Goal: Information Seeking & Learning: Learn about a topic

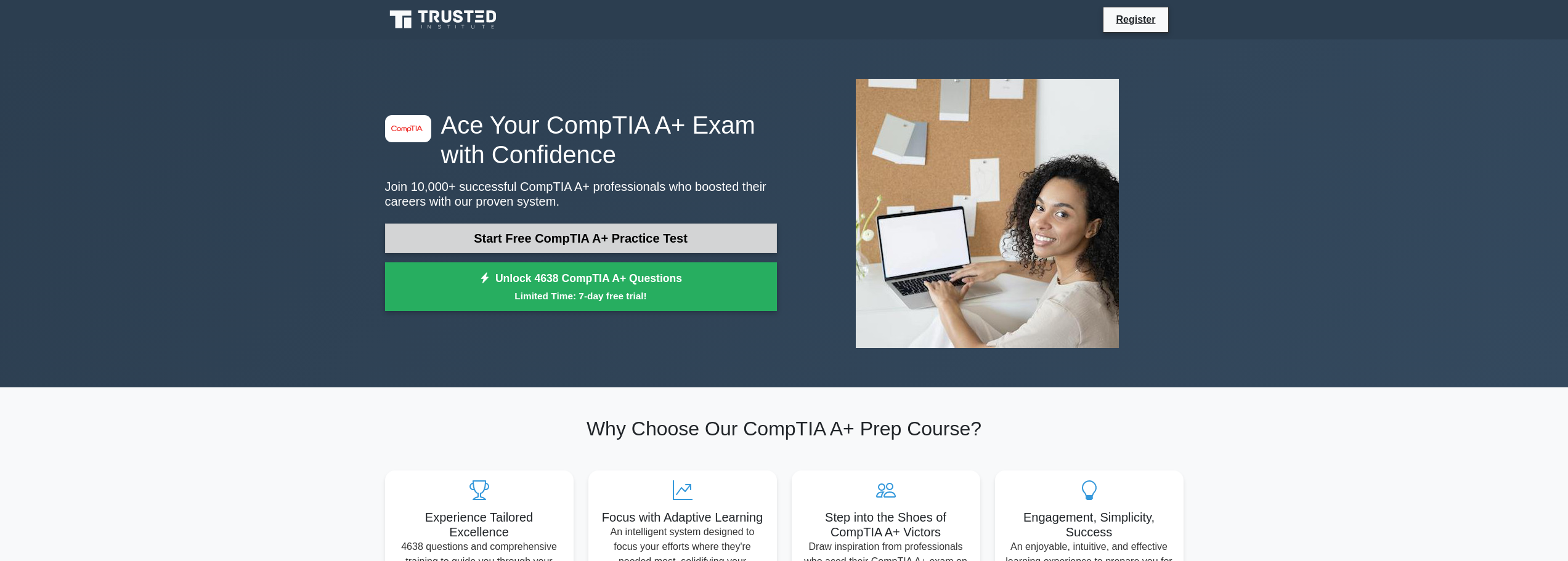
click at [576, 240] on link "Start Free CompTIA A+ Practice Test" at bounding box center [580, 238] width 392 height 30
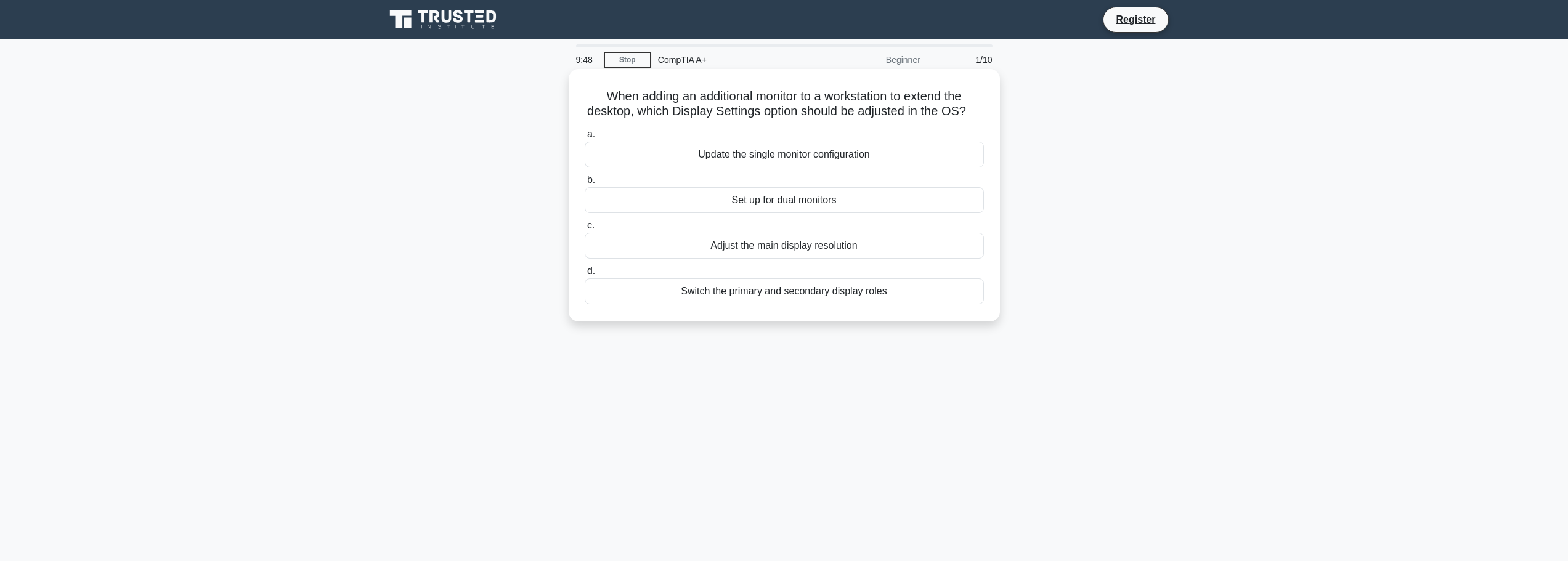
click at [798, 213] on div "Set up for dual monitors" at bounding box center [784, 200] width 400 height 26
click at [585, 184] on input "b. Set up for dual monitors" at bounding box center [585, 180] width 0 height 8
click at [791, 203] on div "System instability or failure to boot" at bounding box center [784, 200] width 400 height 26
click at [585, 184] on input "b. System instability or failure to boot" at bounding box center [585, 180] width 0 height 8
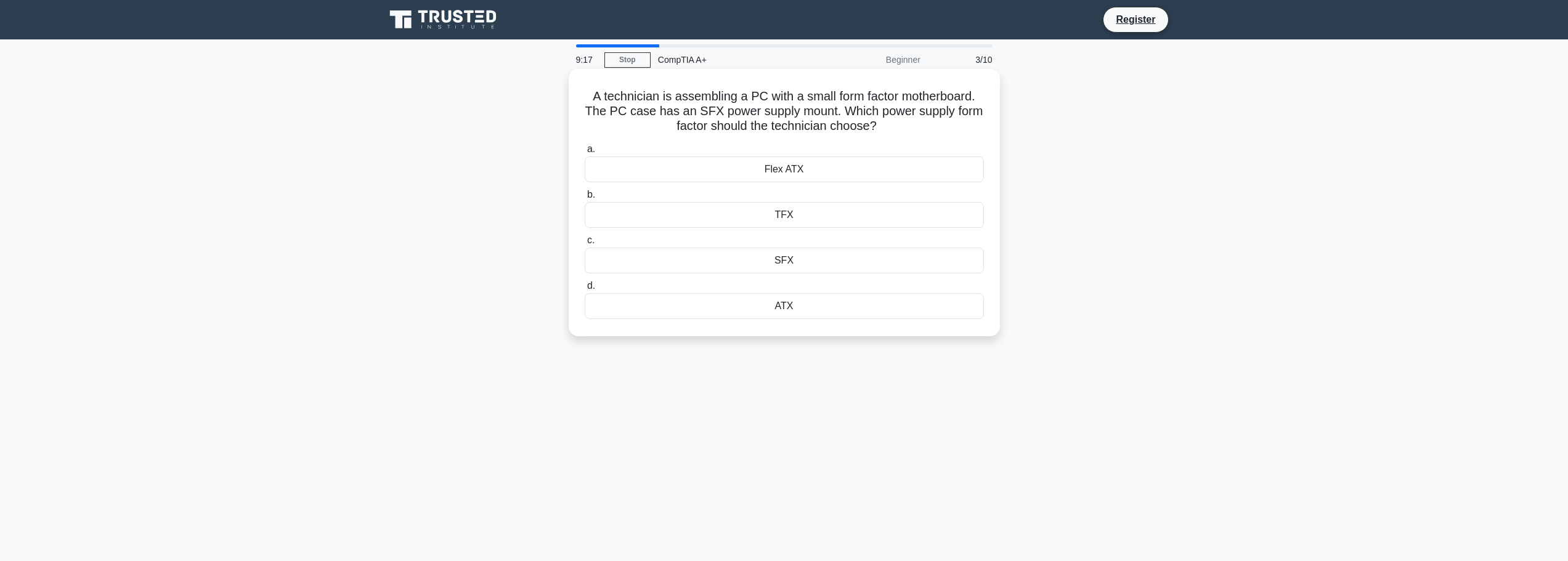
click at [778, 261] on div "SFX" at bounding box center [784, 260] width 400 height 26
click at [585, 244] on input "c. SFX" at bounding box center [585, 241] width 0 height 8
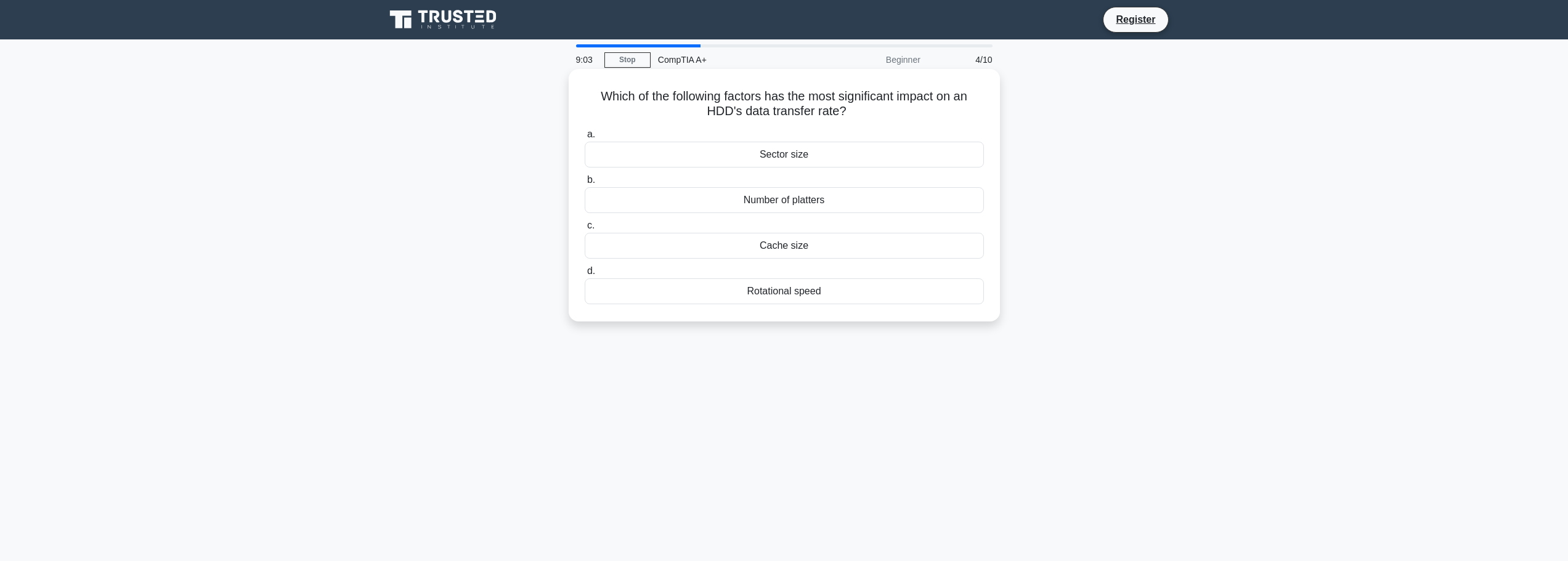
click at [798, 248] on div "Cache size" at bounding box center [784, 245] width 400 height 26
click at [585, 229] on input "c. Cache size" at bounding box center [585, 226] width 0 height 8
click at [797, 293] on div "Liquid cooling system" at bounding box center [784, 290] width 400 height 26
click at [585, 276] on input "d. Liquid cooling system" at bounding box center [585, 271] width 0 height 8
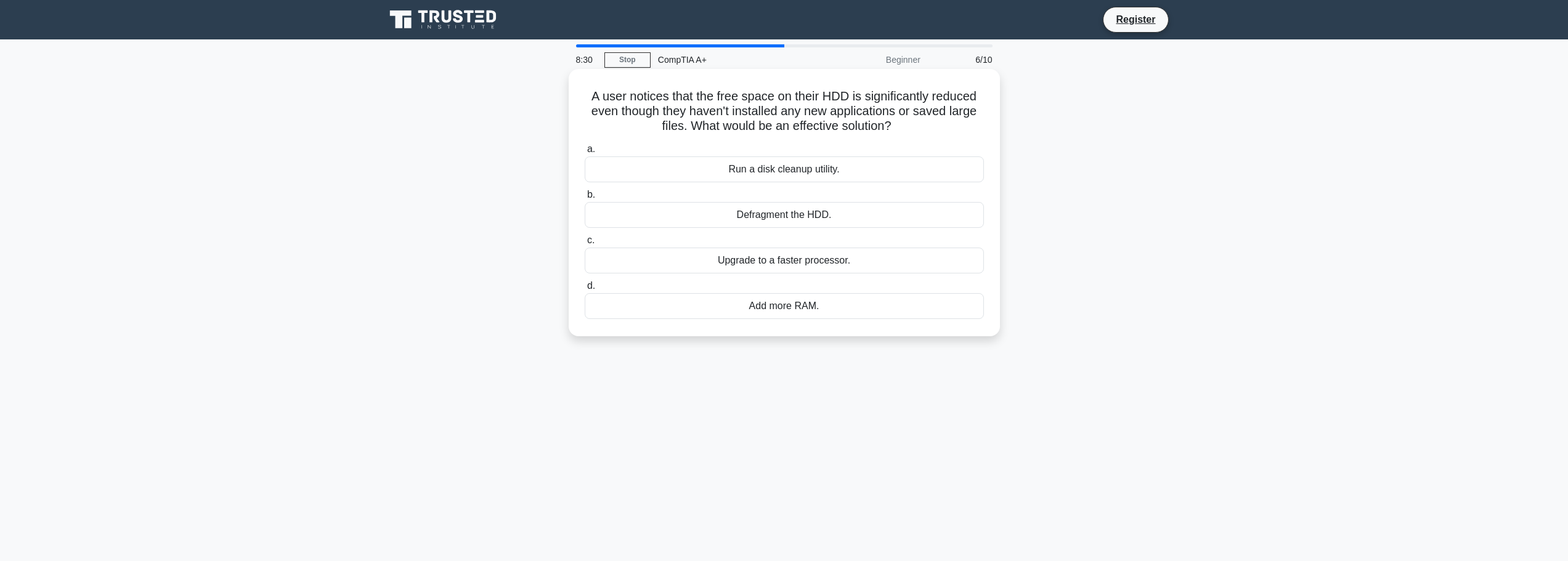
click at [769, 171] on div "Run a disk cleanup utility." at bounding box center [784, 169] width 400 height 26
click at [585, 153] on input "a. Run a disk cleanup utility." at bounding box center [585, 149] width 0 height 8
click at [769, 171] on div "Domain Name System (DNS)" at bounding box center [784, 172] width 400 height 26
click at [585, 157] on input "a. Domain Name System (DNS)" at bounding box center [585, 153] width 0 height 8
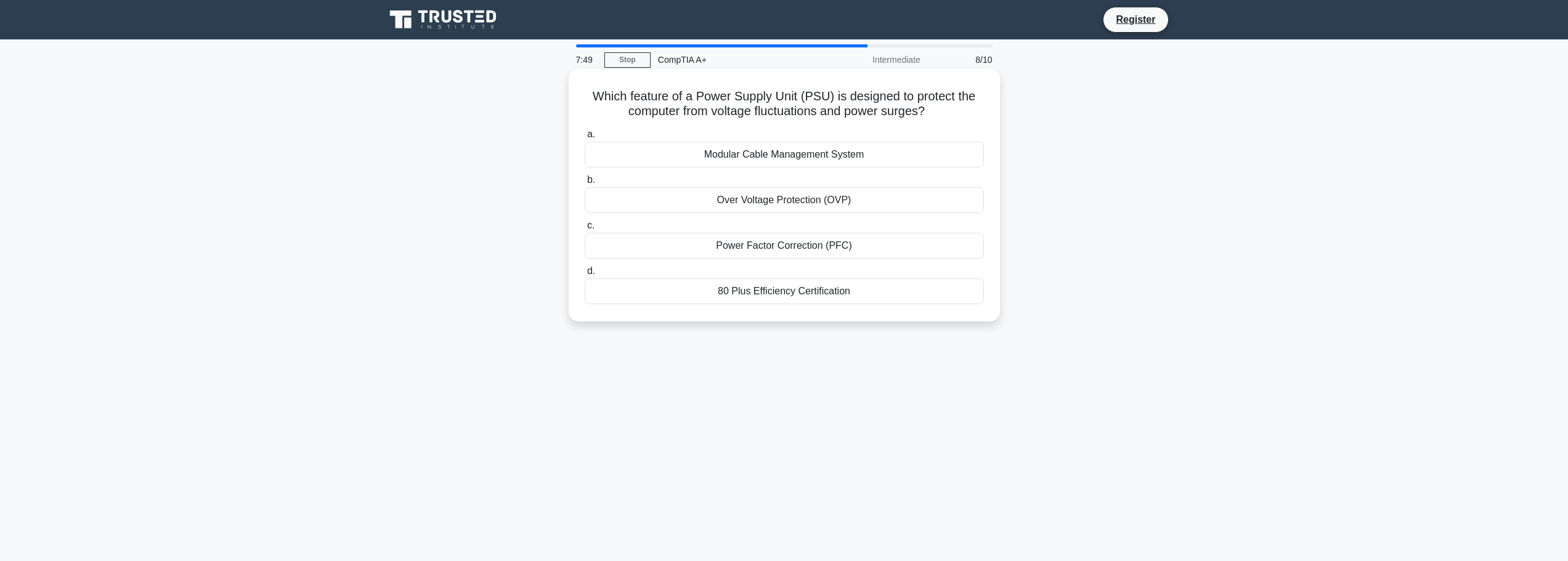
click at [809, 196] on div "Over Voltage Protection (OVP)" at bounding box center [784, 200] width 400 height 26
click at [585, 184] on input "b. Over Voltage Protection (OVP)" at bounding box center [585, 180] width 0 height 8
click at [802, 200] on div "Virtual Machine Monitor (VMM)" at bounding box center [784, 200] width 400 height 26
click at [585, 184] on input "b. Virtual Machine Monitor (VMM)" at bounding box center [585, 180] width 0 height 8
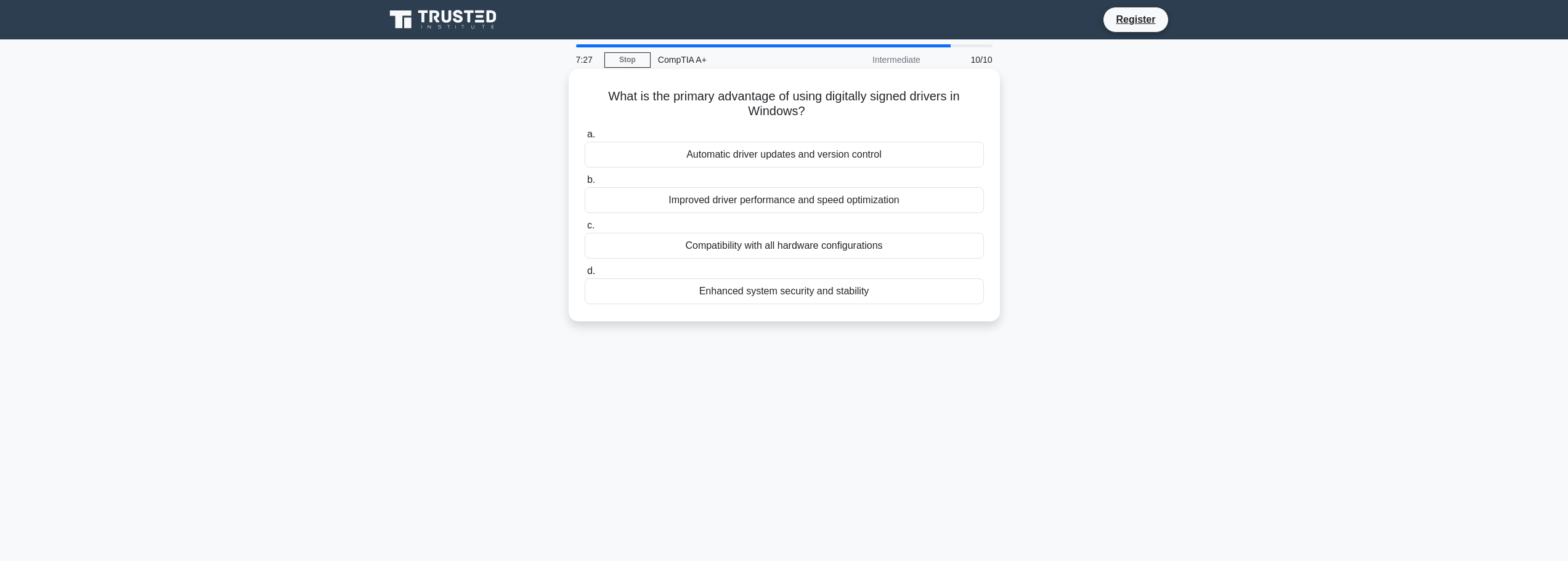
click at [804, 292] on div "Enhanced system security and stability" at bounding box center [784, 290] width 400 height 26
click at [585, 276] on input "d. Enhanced system security and stability" at bounding box center [585, 271] width 0 height 8
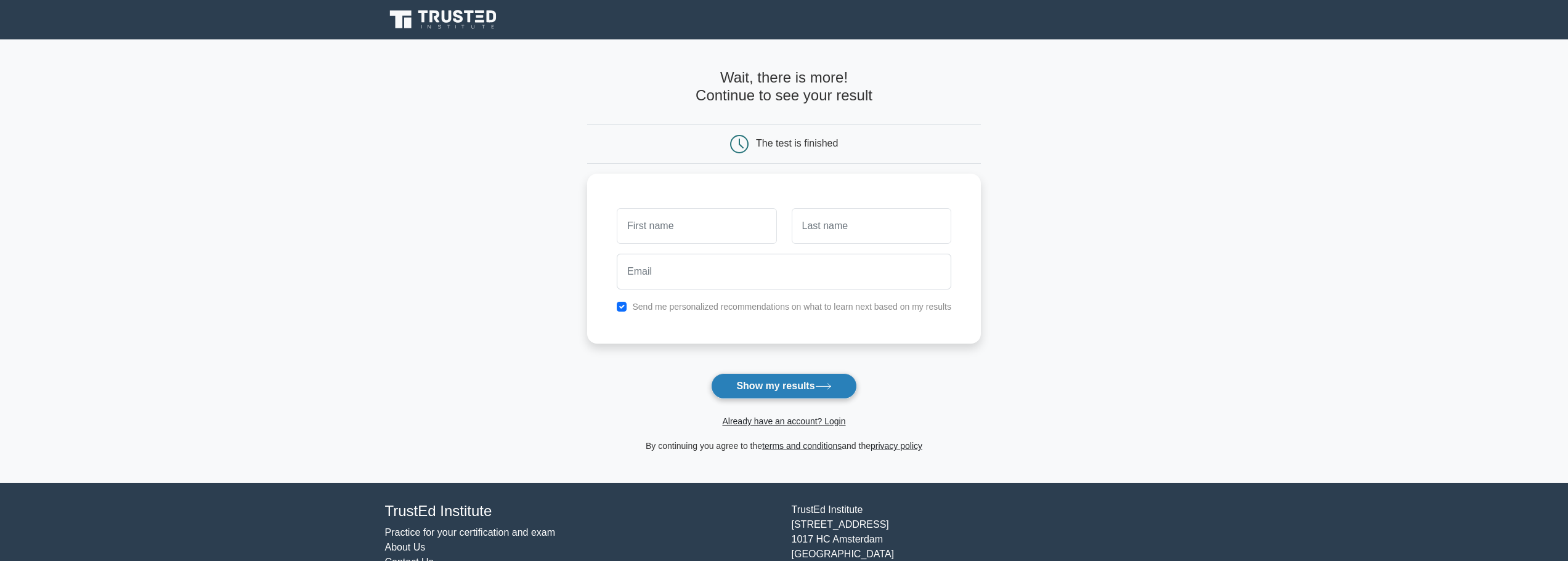
click at [841, 392] on button "Show my results" at bounding box center [784, 385] width 145 height 26
